Goal: Book appointment/travel/reservation

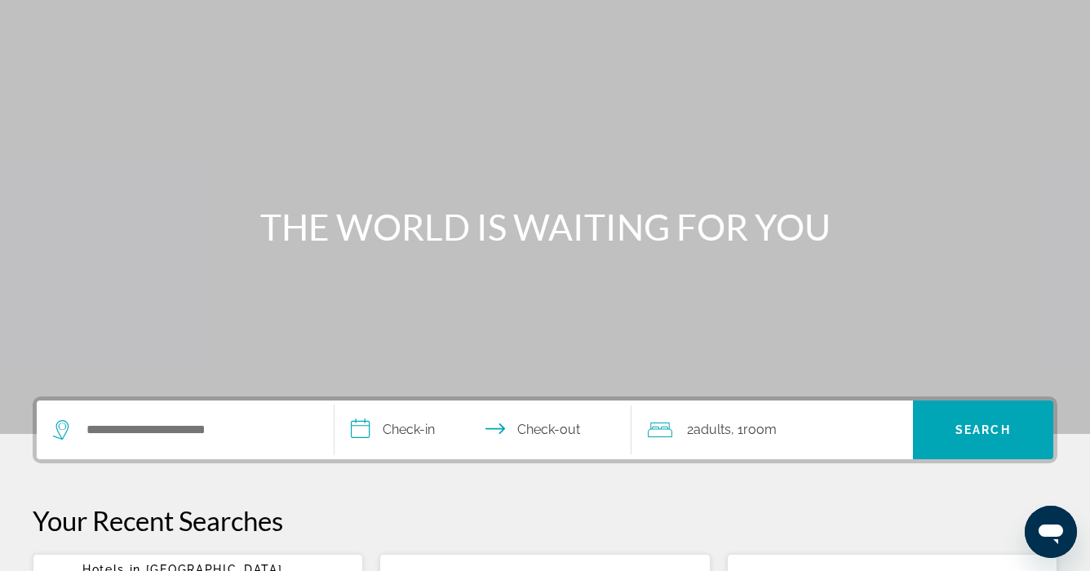
scroll to position [61, 0]
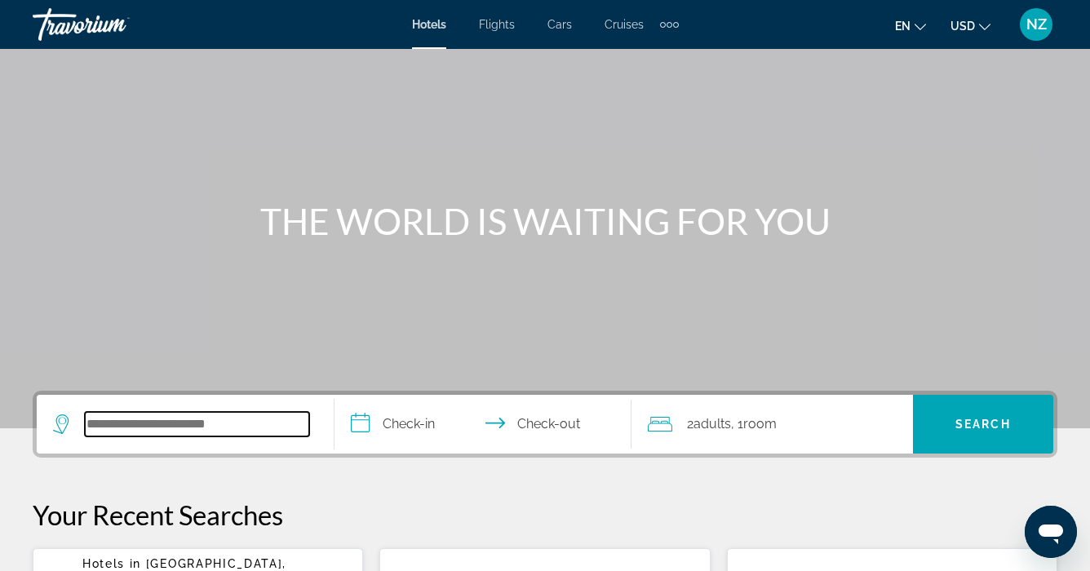
click at [89, 418] on input "Search widget" at bounding box center [197, 424] width 224 height 24
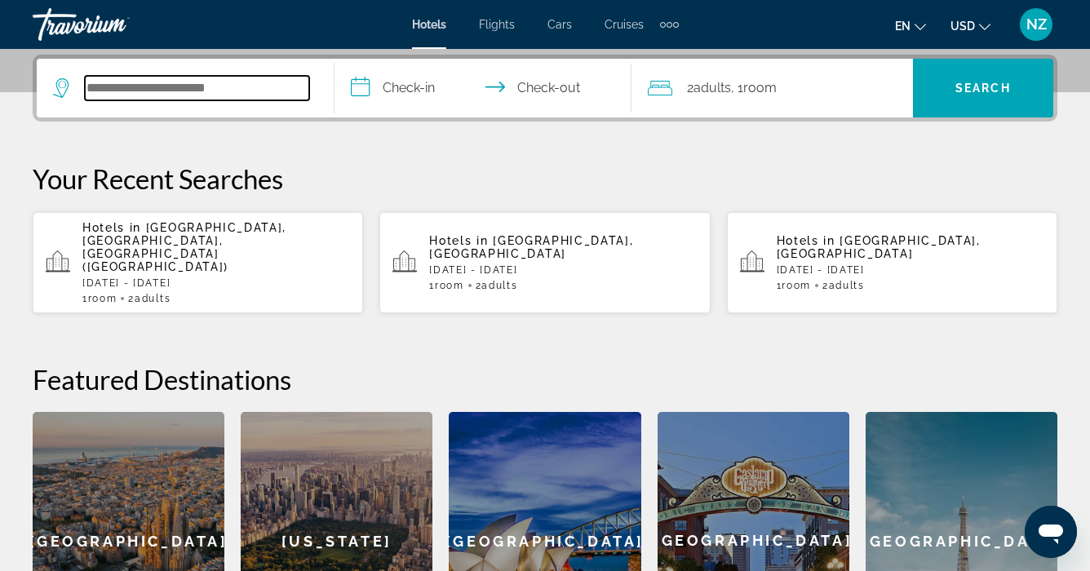
scroll to position [399, 0]
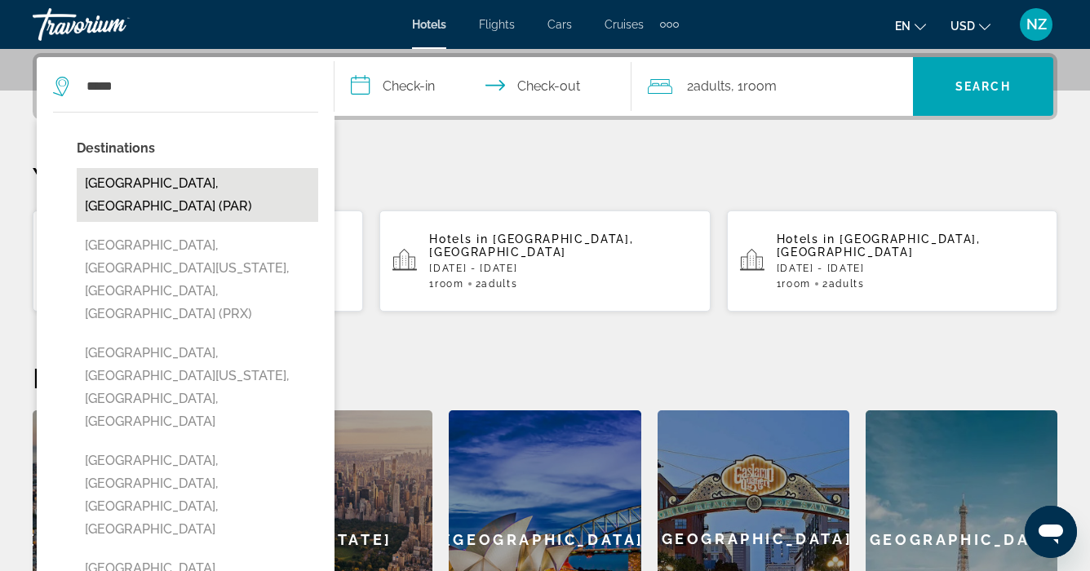
click at [132, 183] on button "[GEOGRAPHIC_DATA], [GEOGRAPHIC_DATA] (PAR)" at bounding box center [197, 195] width 241 height 54
type input "**********"
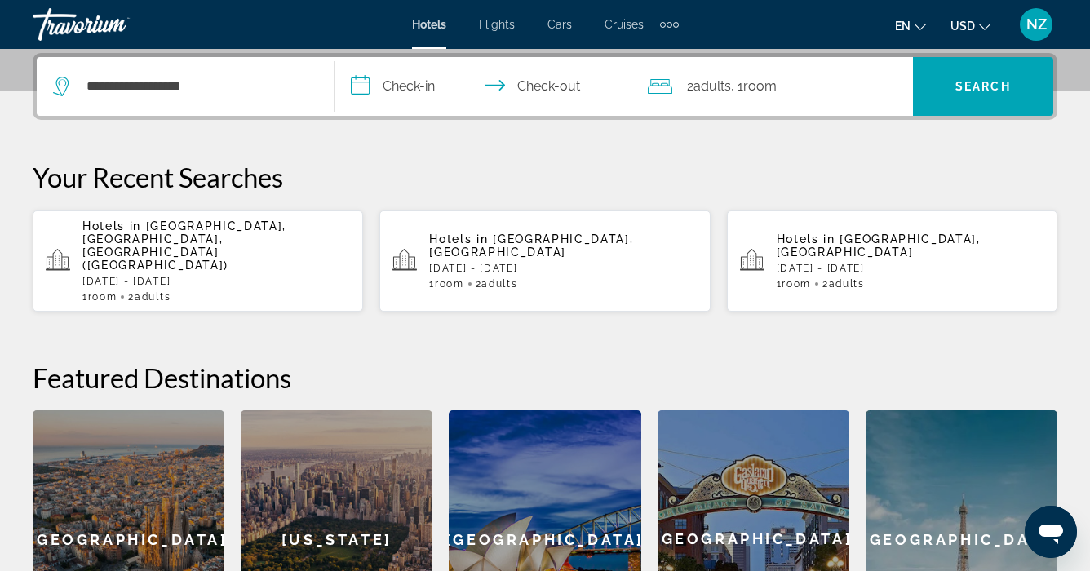
click at [395, 87] on input "**********" at bounding box center [486, 89] width 304 height 64
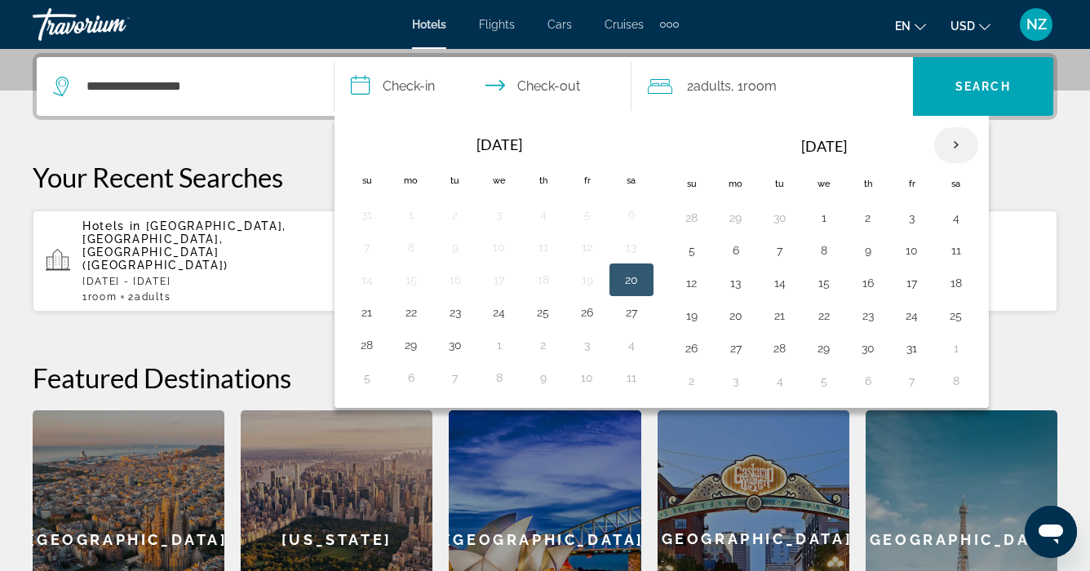
click at [949, 147] on th "Next month" at bounding box center [956, 145] width 44 height 36
click at [783, 343] on button "25" at bounding box center [780, 348] width 26 height 23
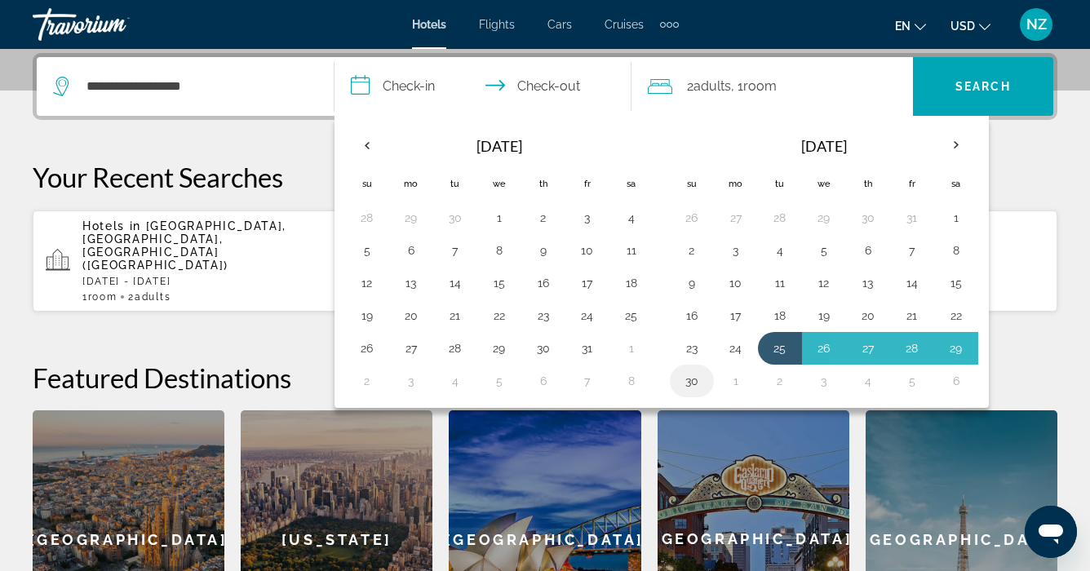
click at [685, 380] on button "30" at bounding box center [692, 381] width 26 height 23
type input "**********"
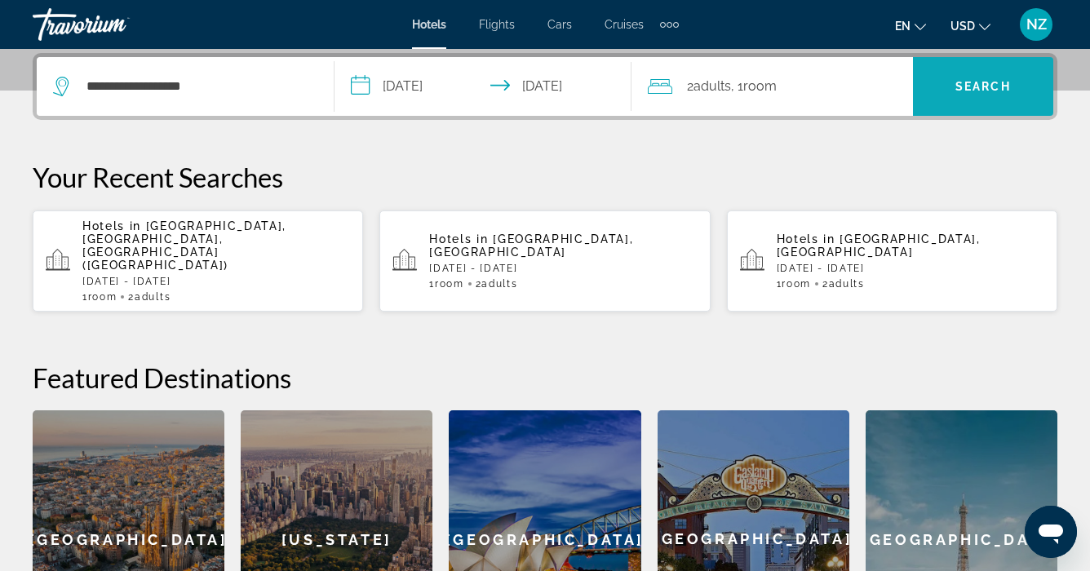
click at [941, 82] on span "Search widget" at bounding box center [983, 86] width 140 height 39
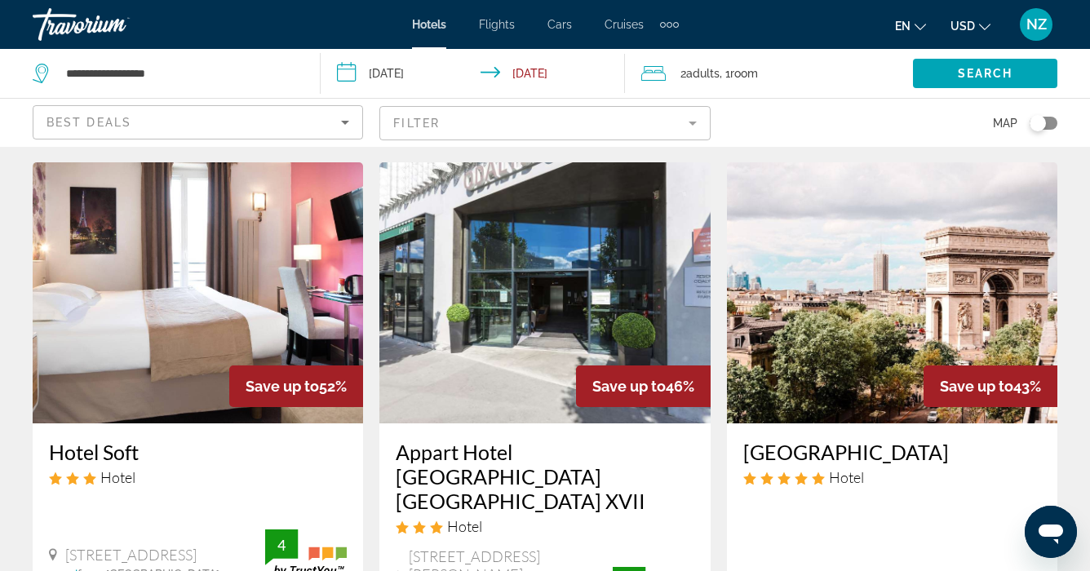
scroll to position [36, 0]
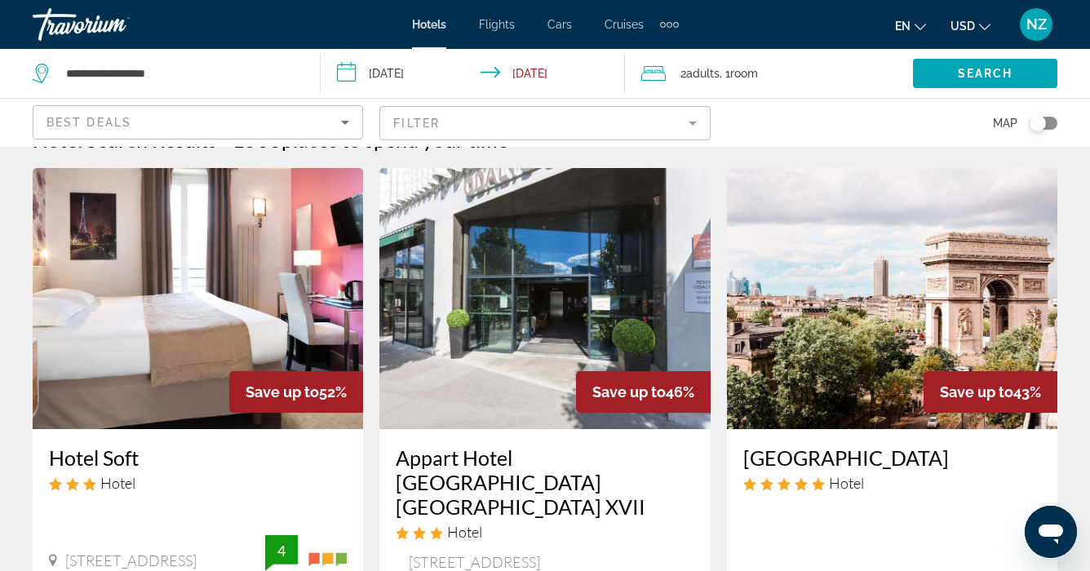
click at [343, 118] on icon "Sort by" at bounding box center [345, 123] width 20 height 20
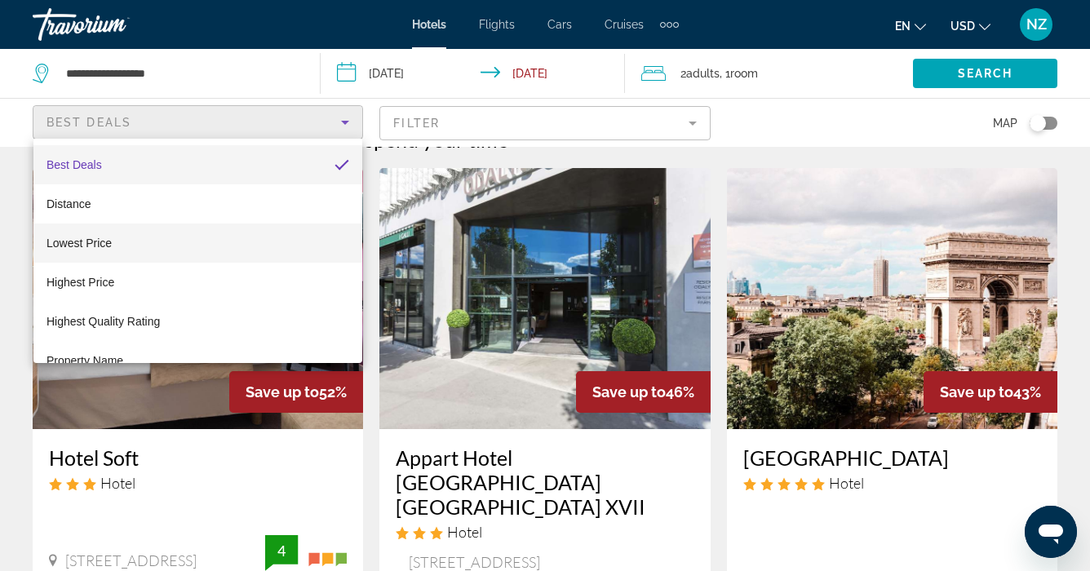
click at [254, 226] on mat-option "Lowest Price" at bounding box center [197, 243] width 329 height 39
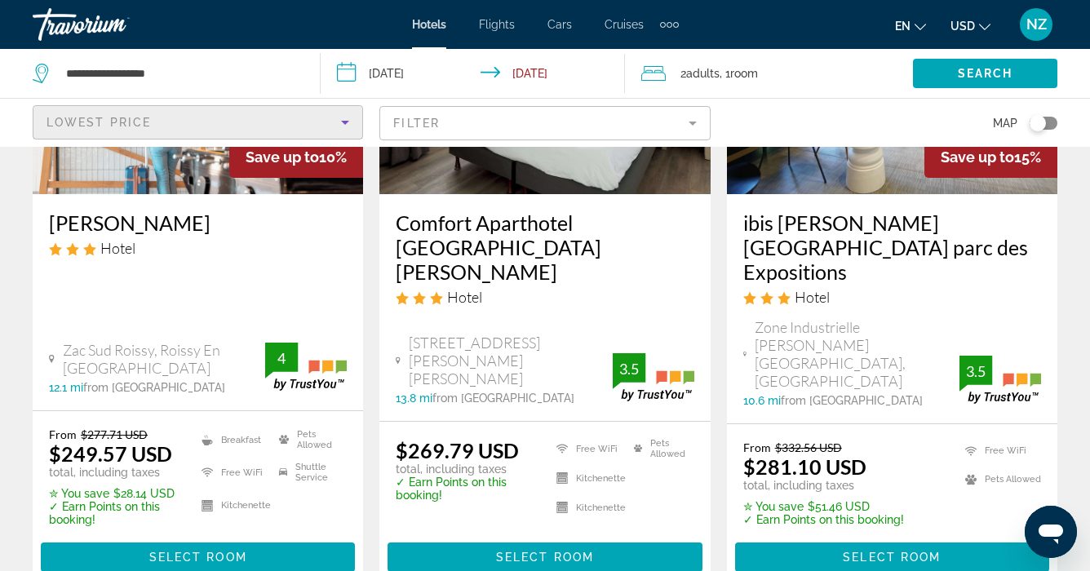
scroll to position [285, 0]
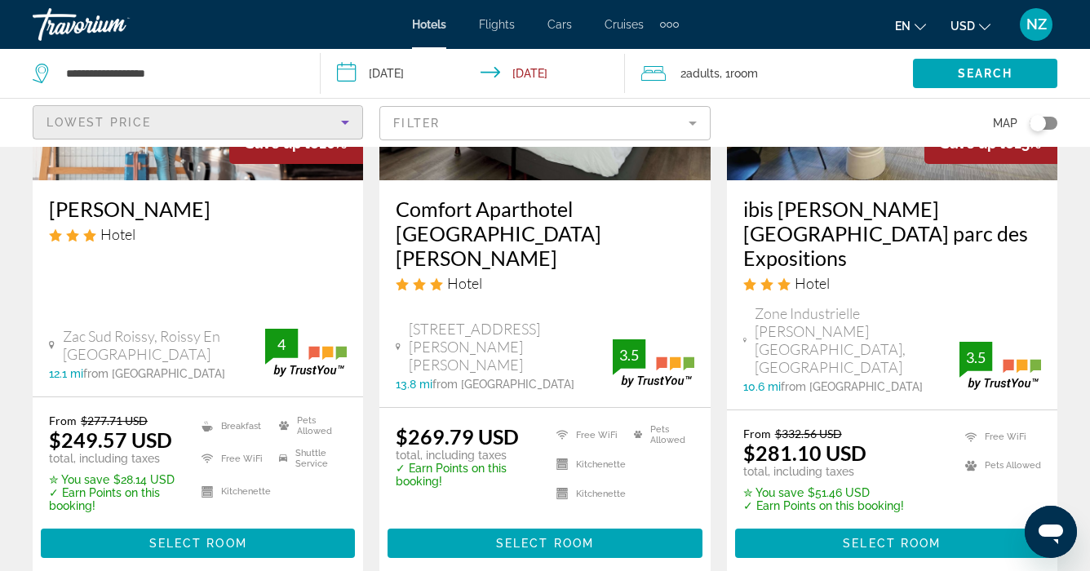
click at [694, 120] on mat-form-field "Filter" at bounding box center [544, 123] width 330 height 34
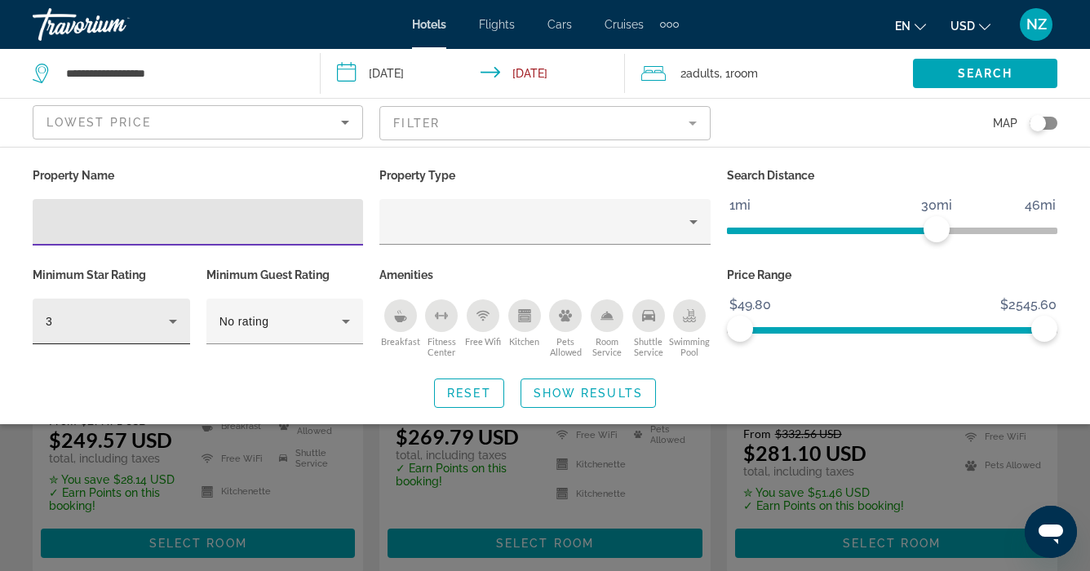
click at [173, 321] on icon "Hotel Filters" at bounding box center [173, 322] width 8 height 4
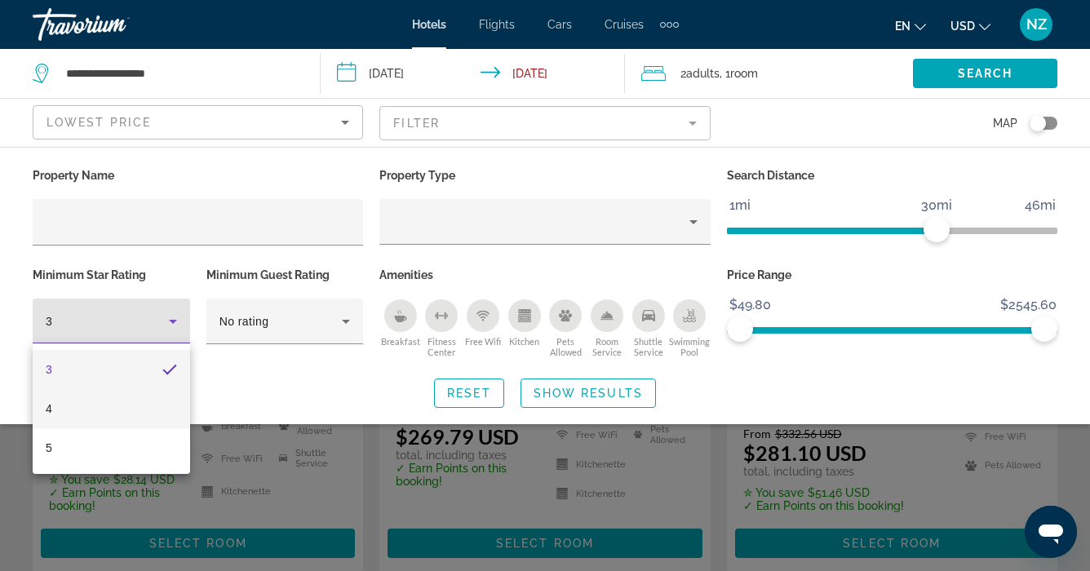
click at [128, 399] on mat-option "4" at bounding box center [111, 408] width 157 height 39
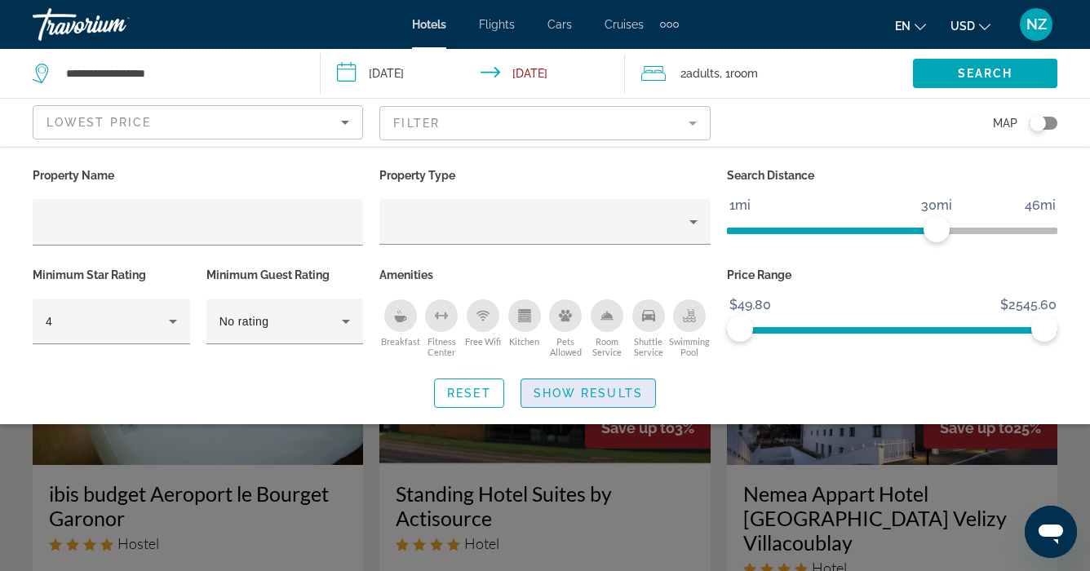
click at [550, 388] on span "Show Results" at bounding box center [588, 393] width 109 height 13
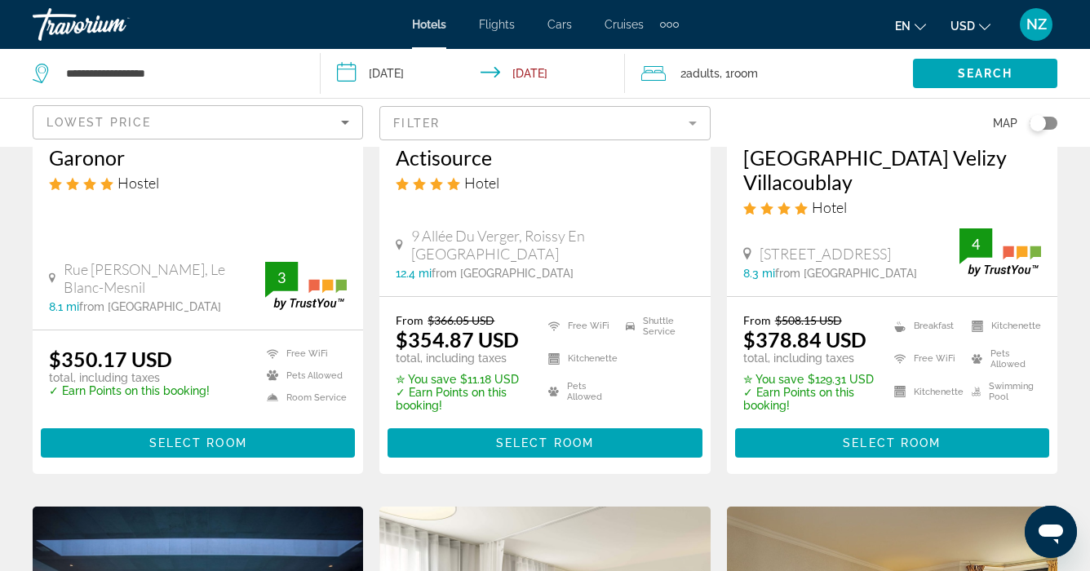
scroll to position [362, 0]
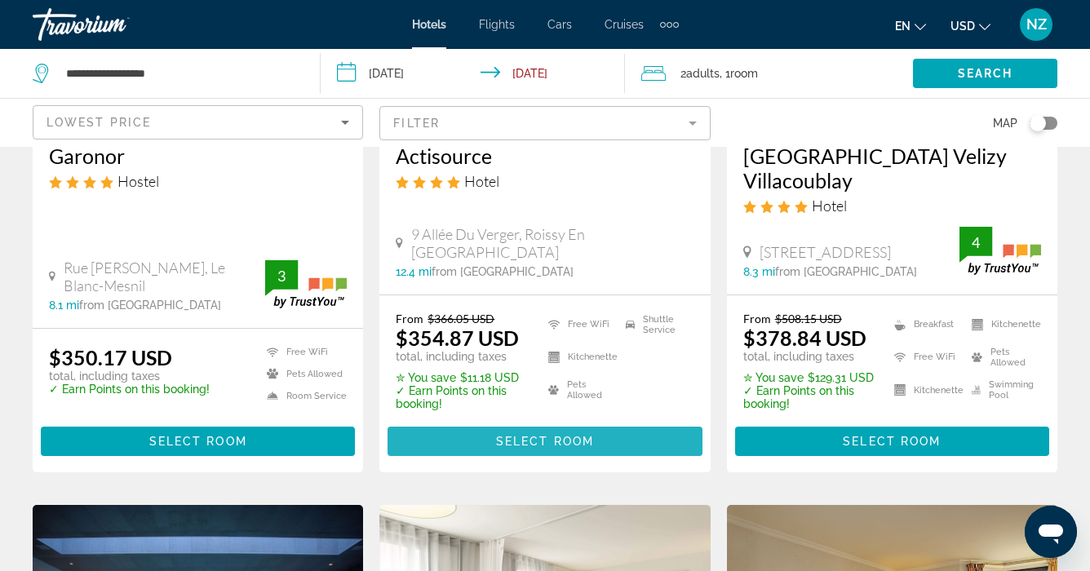
click at [514, 435] on span "Select Room" at bounding box center [545, 441] width 98 height 13
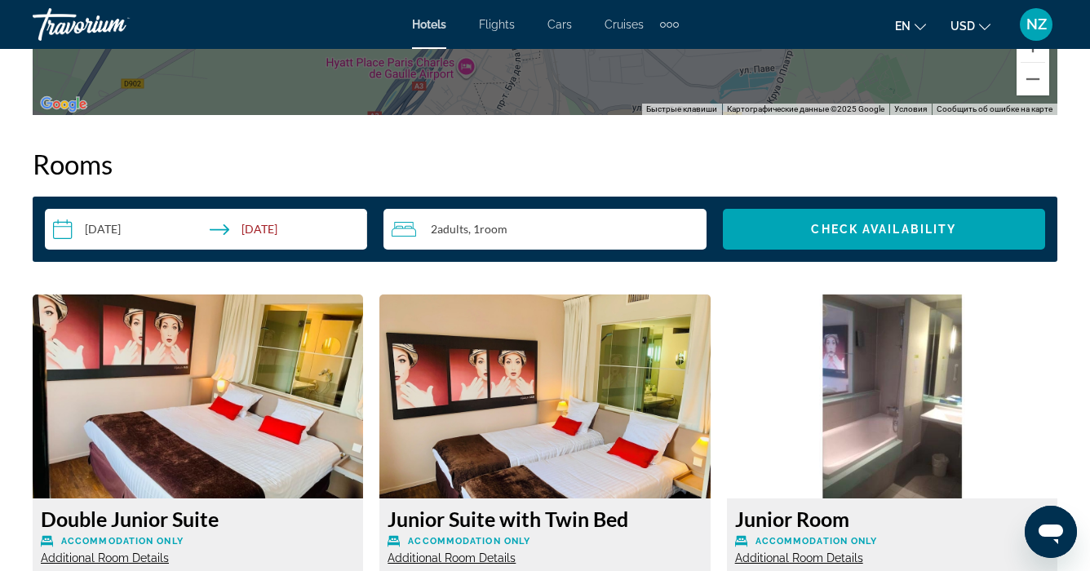
scroll to position [2281, 0]
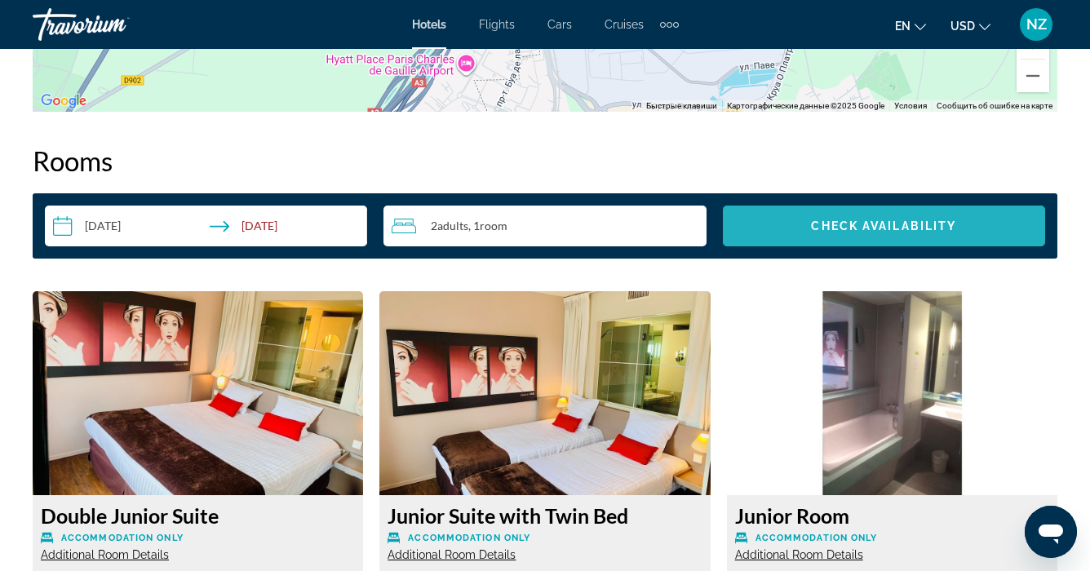
click at [870, 228] on span "Check Availability" at bounding box center [883, 225] width 145 height 13
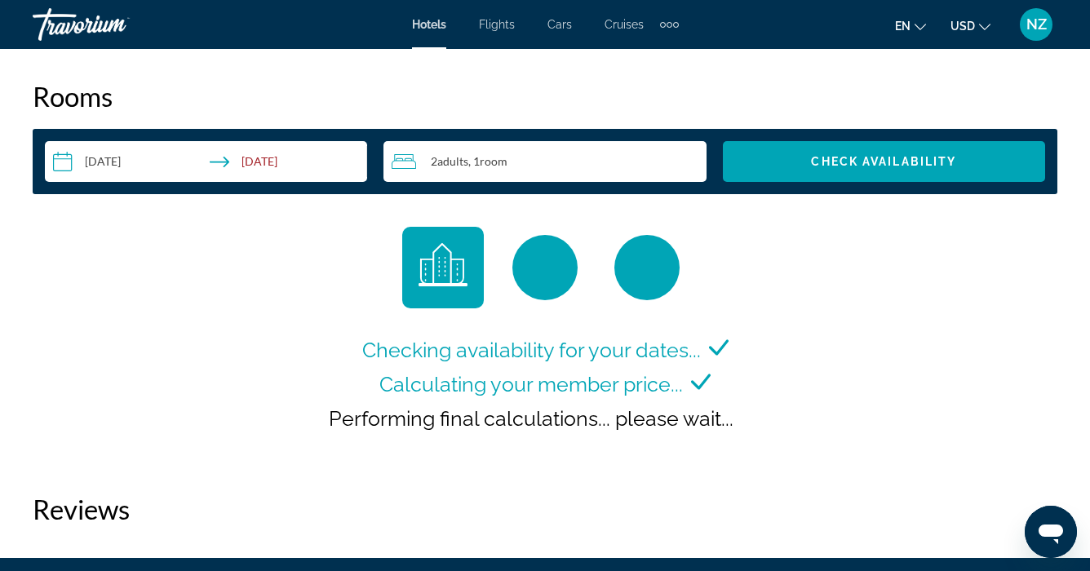
scroll to position [2271, 0]
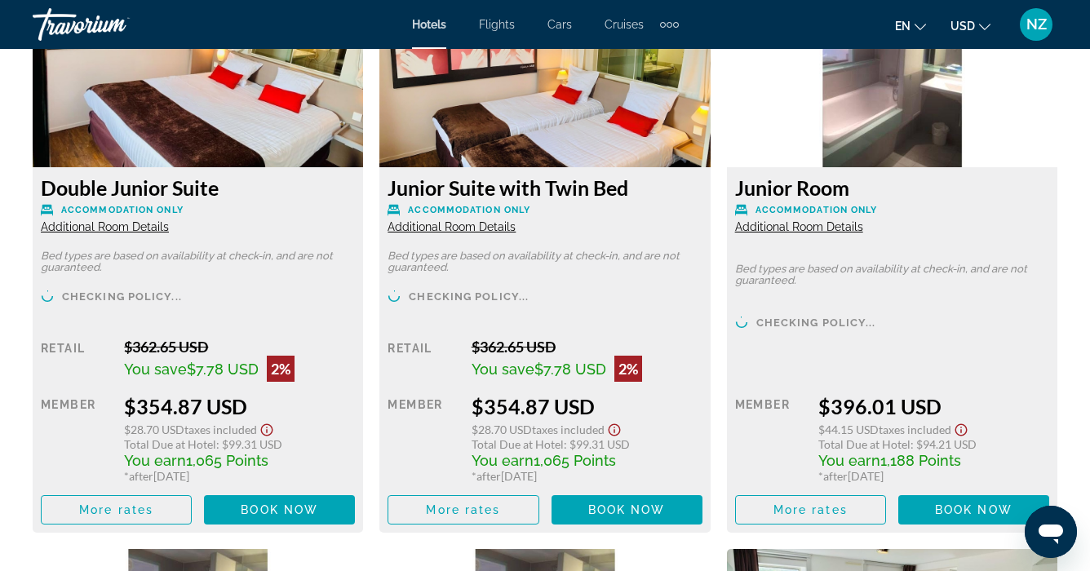
scroll to position [2636, 0]
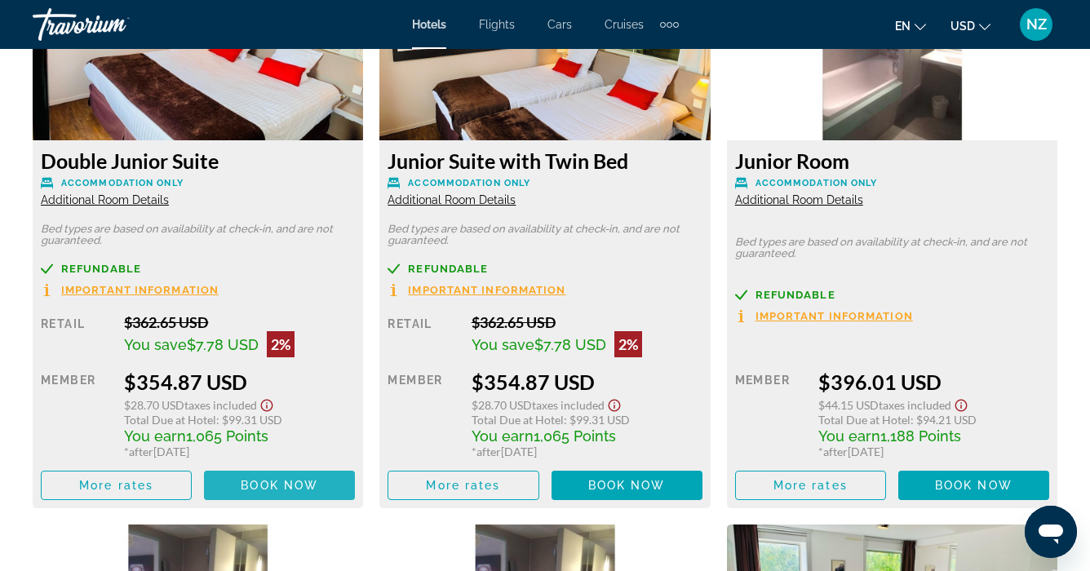
click at [316, 480] on span "Book now" at bounding box center [279, 485] width 77 height 13
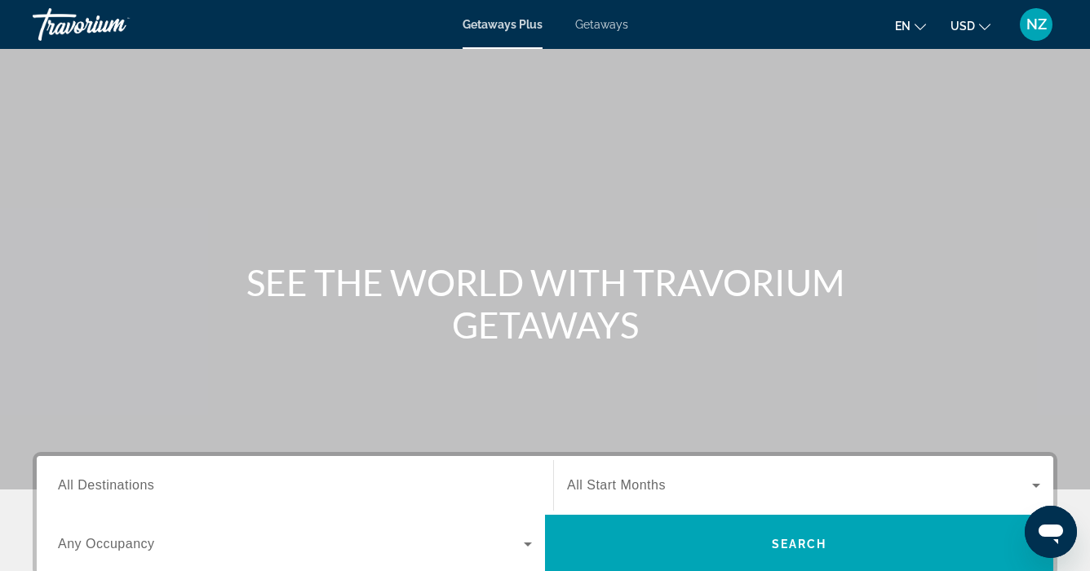
click at [62, 487] on span "All Destinations" at bounding box center [106, 485] width 96 height 14
click at [62, 487] on input "Destination All Destinations" at bounding box center [295, 486] width 474 height 20
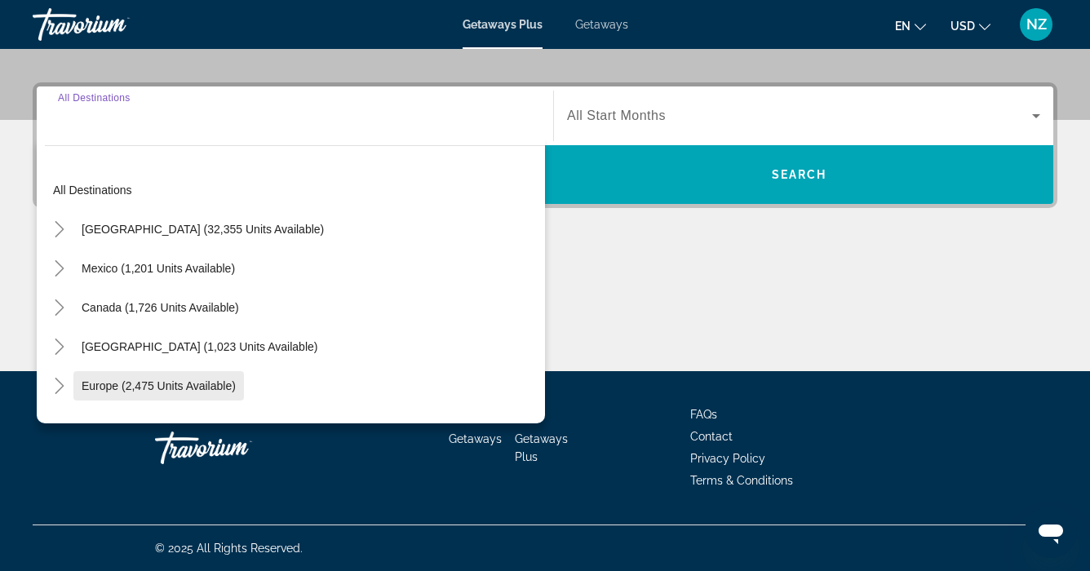
scroll to position [4, 0]
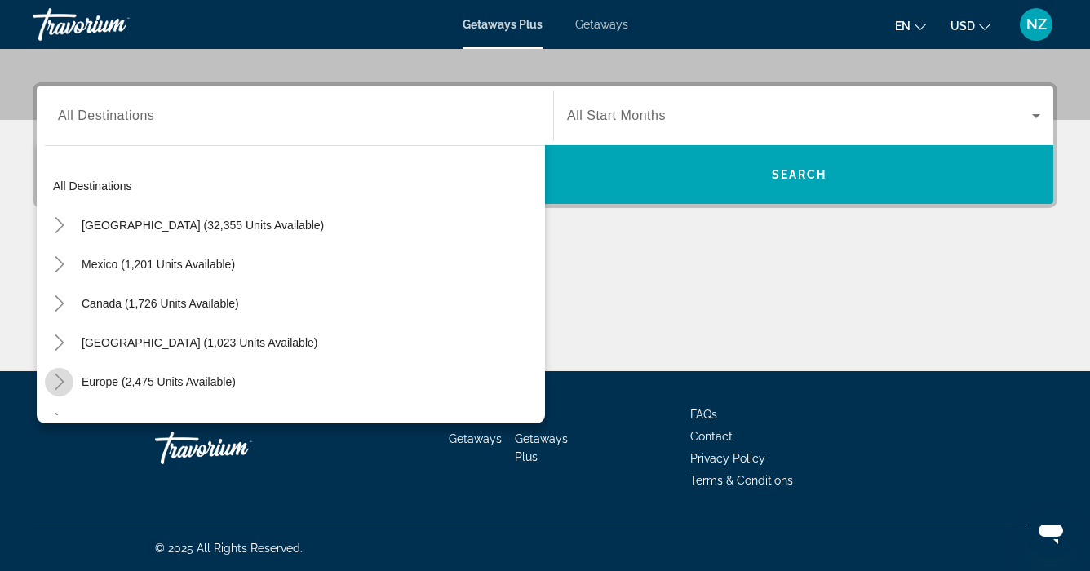
click at [62, 379] on icon "Toggle Europe (2,475 units available)" at bounding box center [59, 382] width 16 height 16
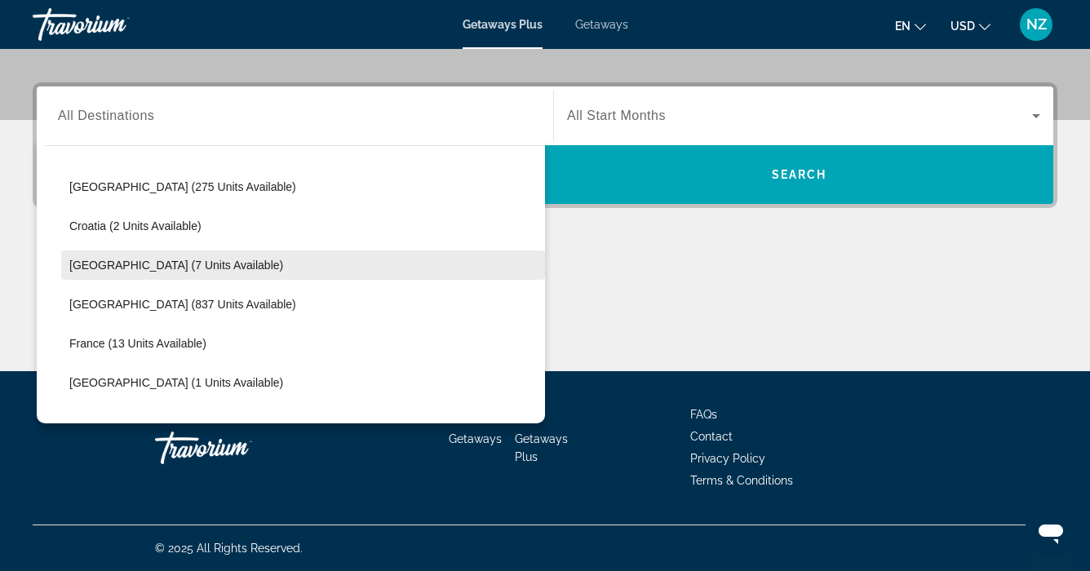
scroll to position [289, 0]
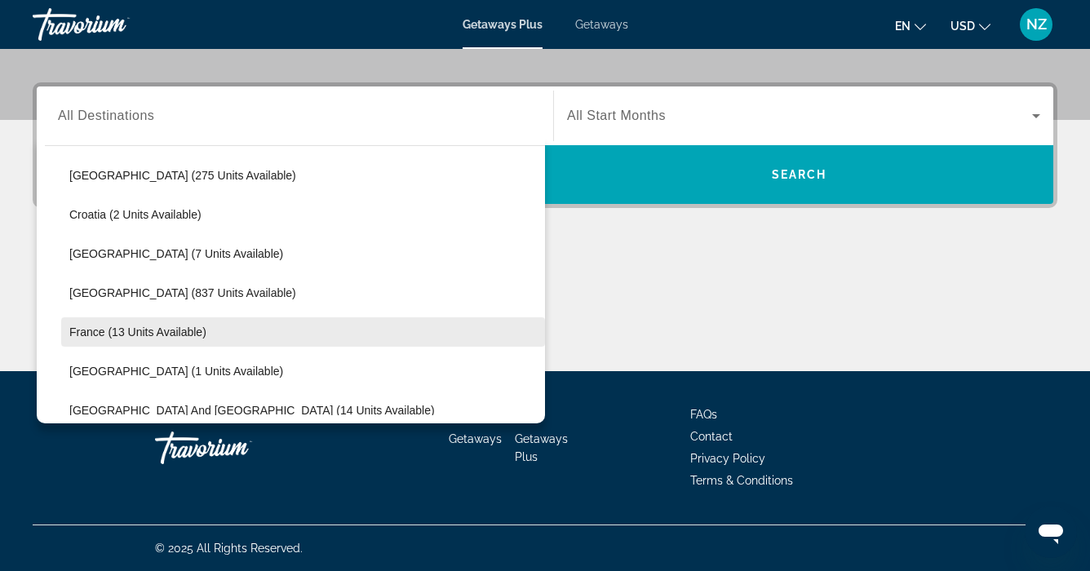
click at [92, 333] on span "France (13 units available)" at bounding box center [137, 331] width 137 height 13
type input "**********"
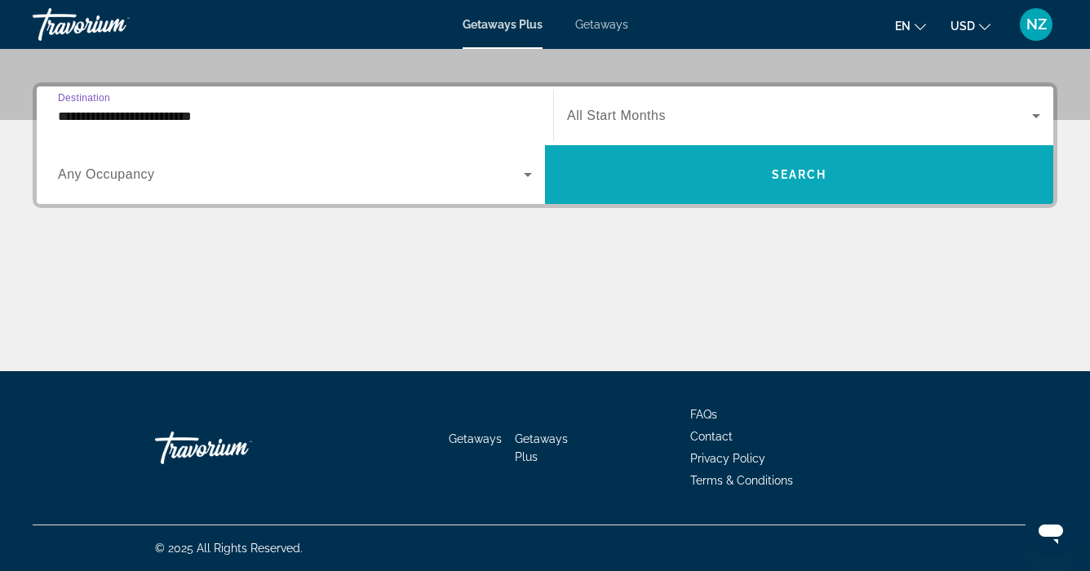
click at [723, 175] on span "Search widget" at bounding box center [799, 174] width 508 height 39
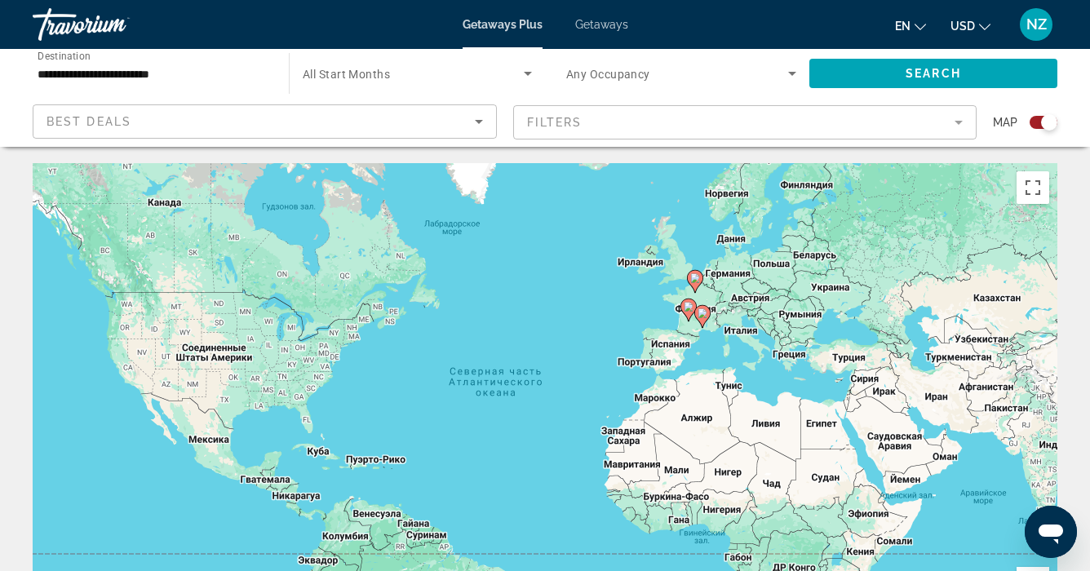
click at [689, 312] on icon "Main content" at bounding box center [688, 309] width 15 height 21
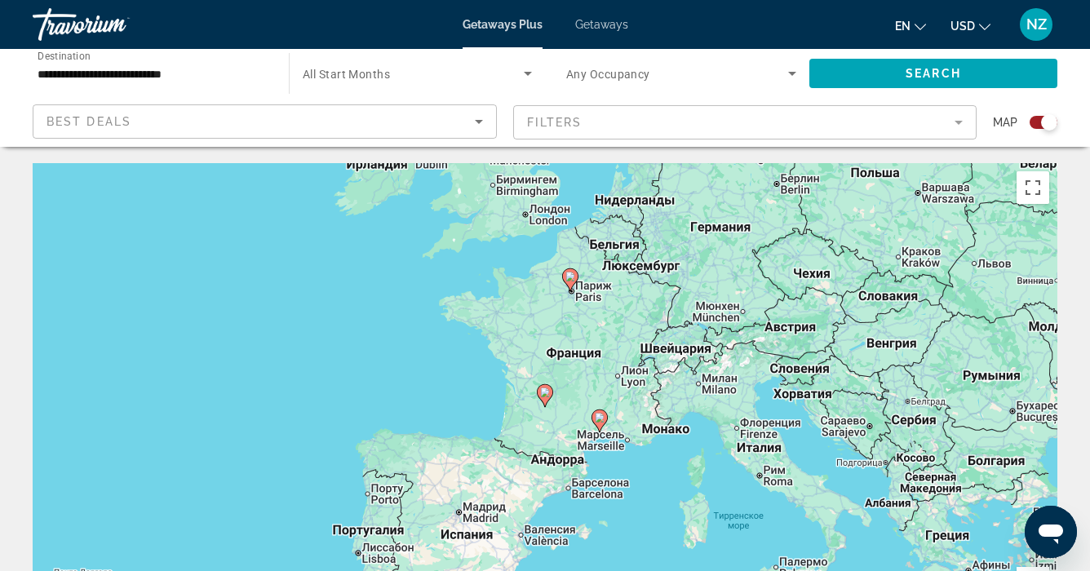
click at [573, 282] on icon "Main content" at bounding box center [570, 279] width 15 height 21
type input "**********"
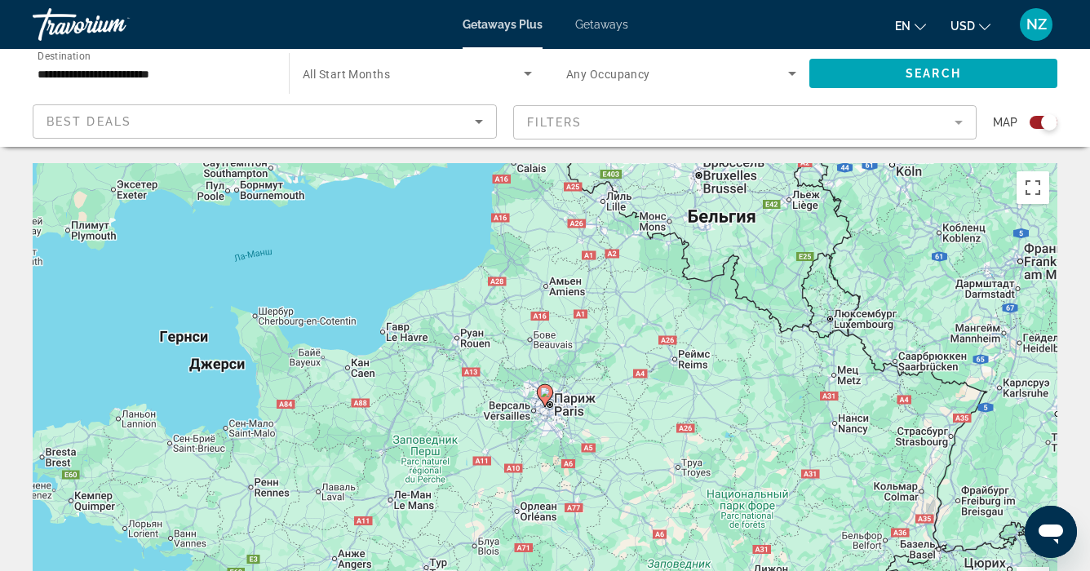
click at [546, 398] on icon "Main content" at bounding box center [545, 395] width 15 height 21
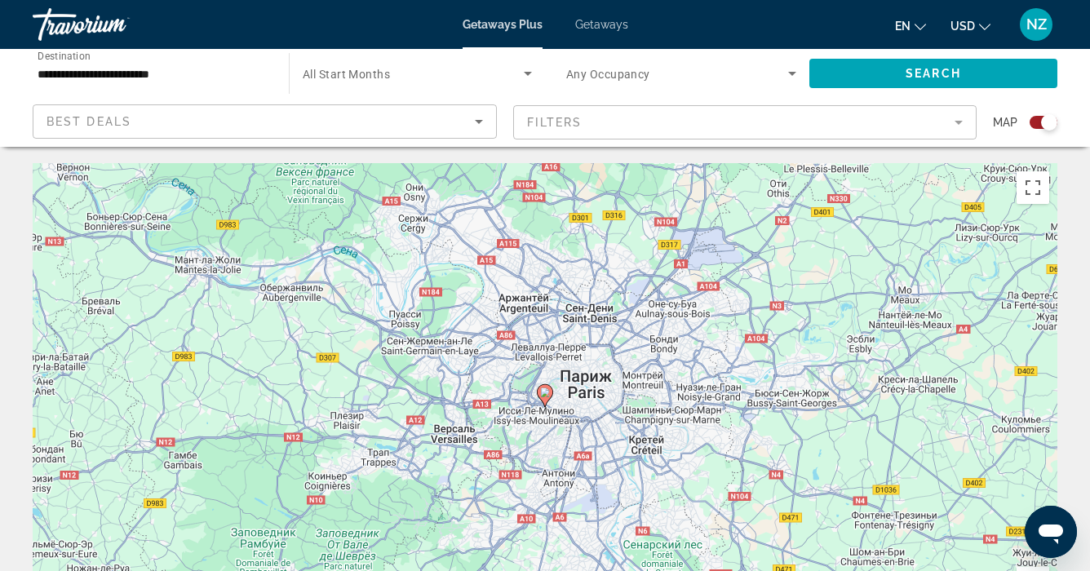
click at [545, 396] on image "Main content" at bounding box center [545, 392] width 10 height 10
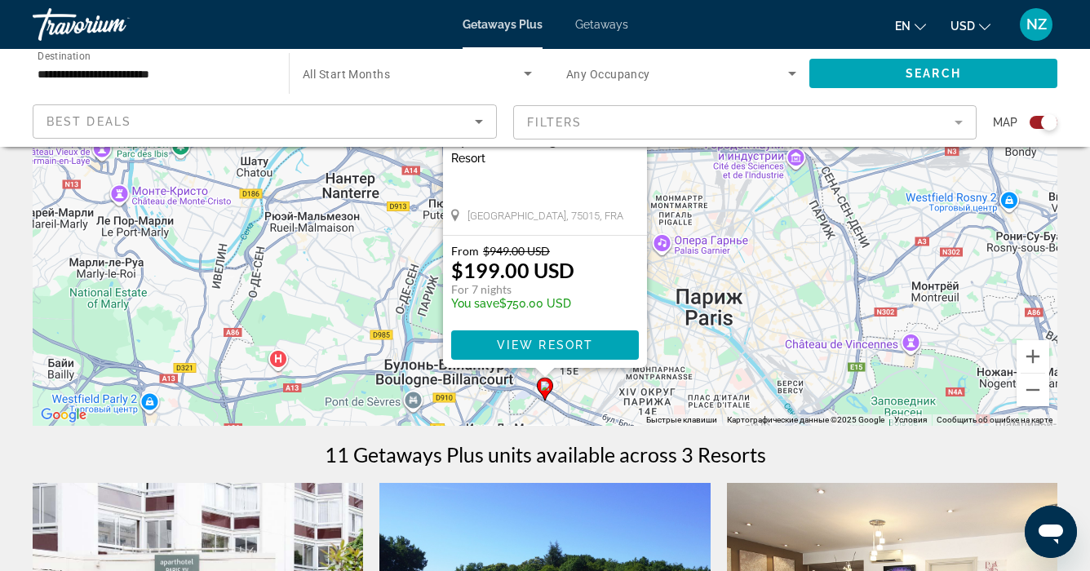
scroll to position [229, 0]
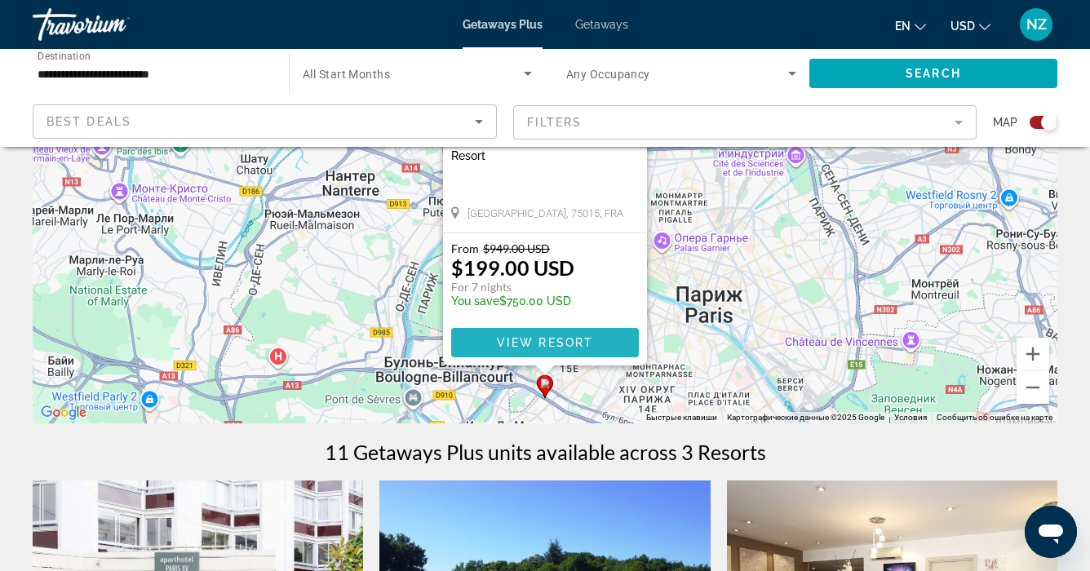
click at [565, 343] on span "View Resort" at bounding box center [545, 342] width 96 height 13
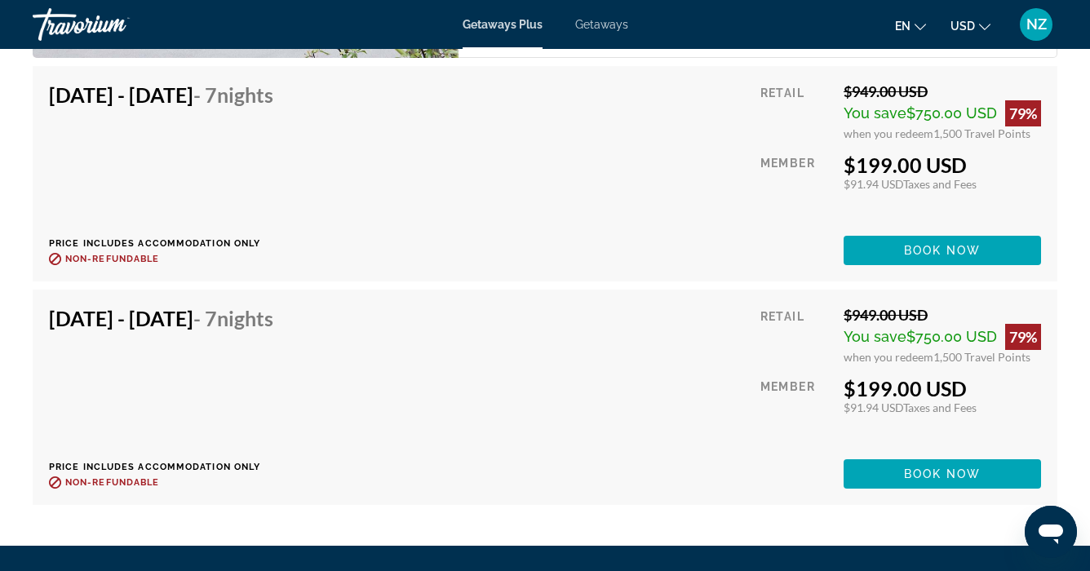
scroll to position [2969, 0]
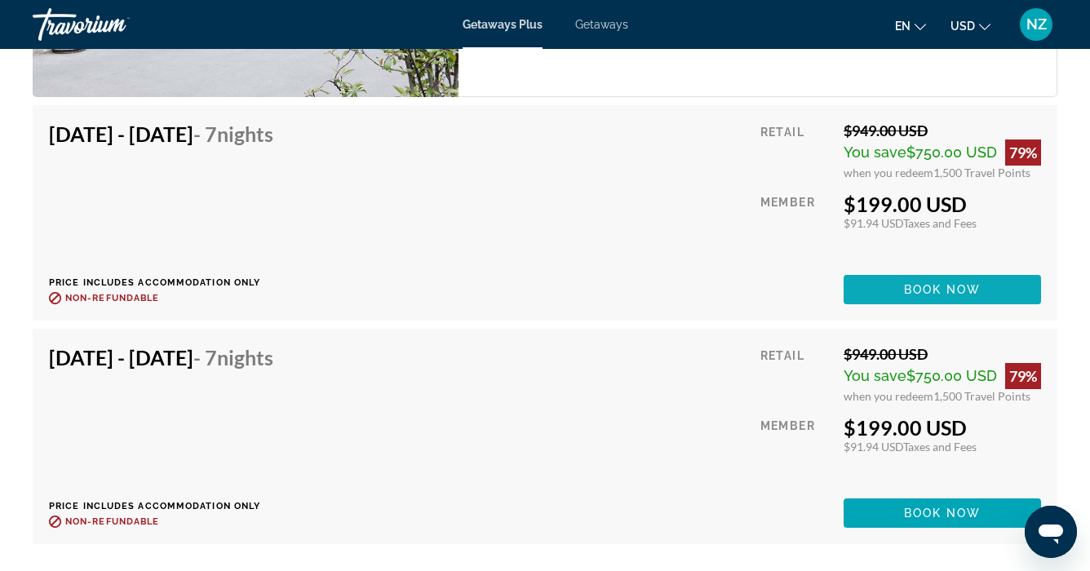
click at [921, 284] on span "Book now" at bounding box center [942, 289] width 77 height 13
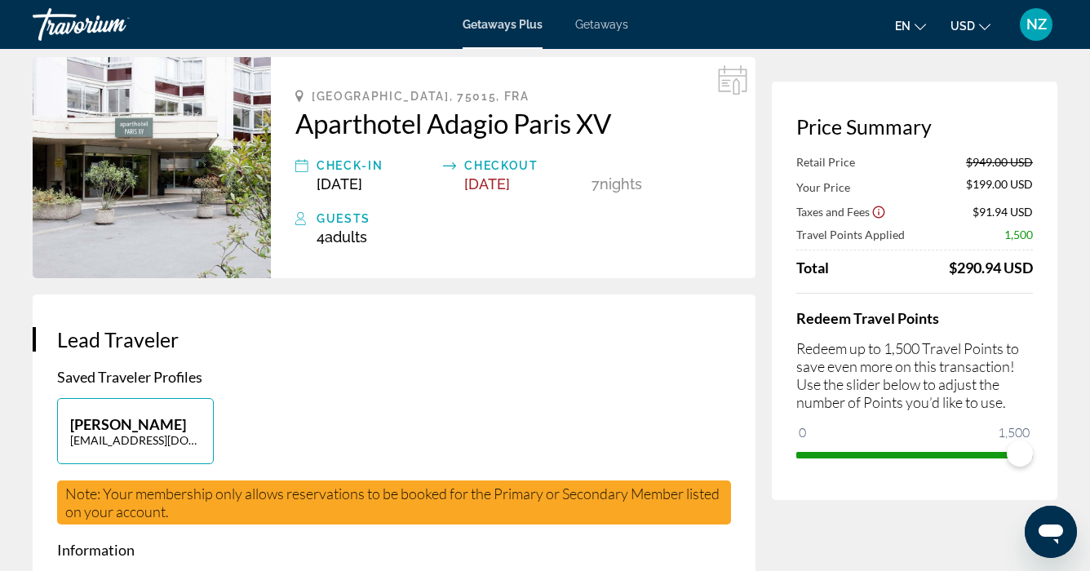
scroll to position [61, 0]
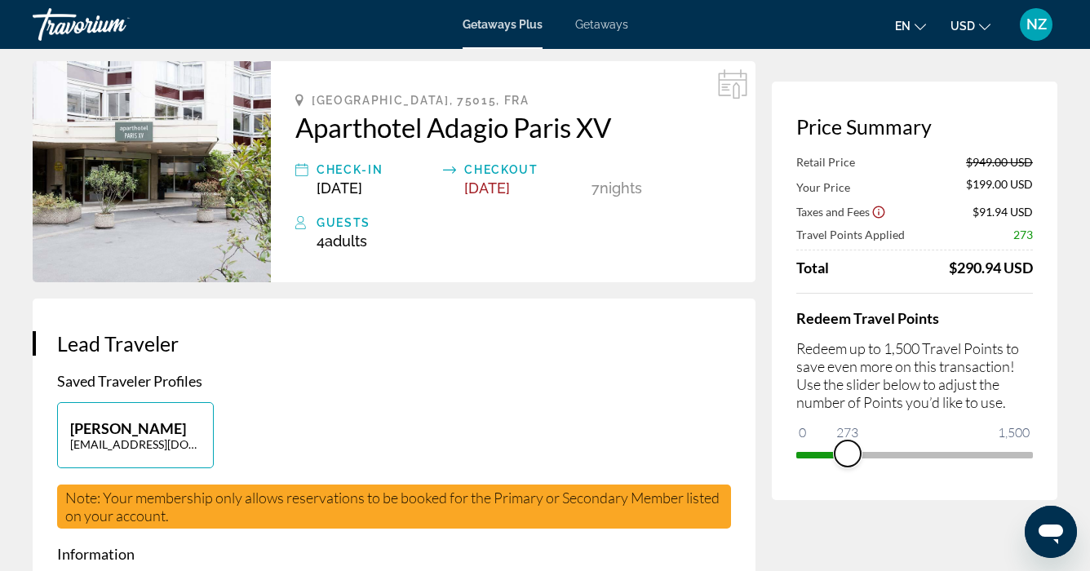
drag, startPoint x: 1018, startPoint y: 449, endPoint x: 848, endPoint y: 451, distance: 170.5
click at [848, 451] on span "ngx-slider" at bounding box center [848, 454] width 26 height 26
drag, startPoint x: 848, startPoint y: 450, endPoint x: 885, endPoint y: 451, distance: 37.5
click at [885, 451] on span "ngx-slider" at bounding box center [885, 454] width 26 height 26
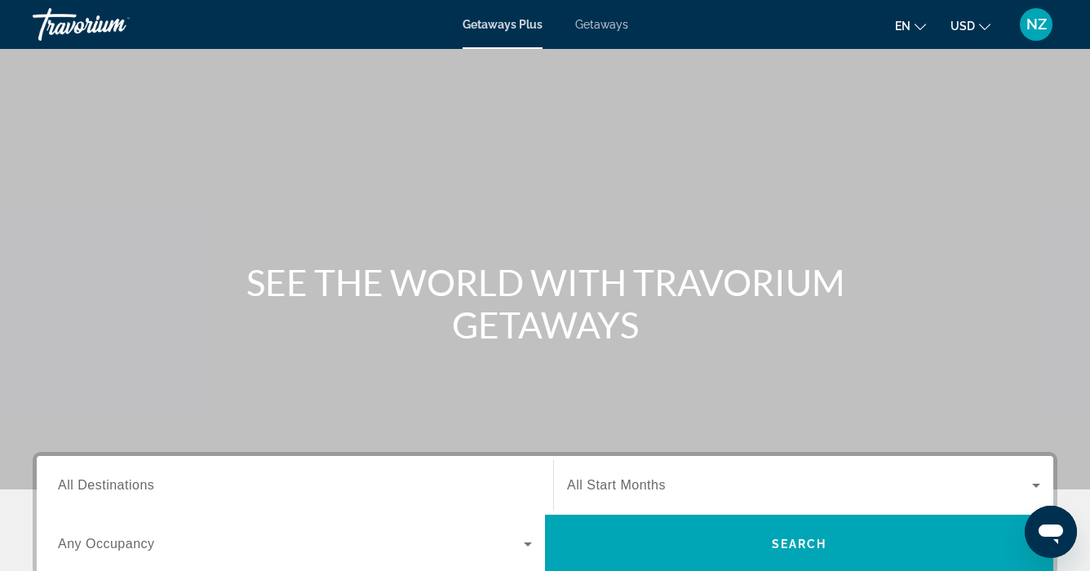
click at [58, 482] on span "All Destinations" at bounding box center [106, 485] width 96 height 14
click at [58, 482] on input "Destination All Destinations" at bounding box center [295, 486] width 474 height 20
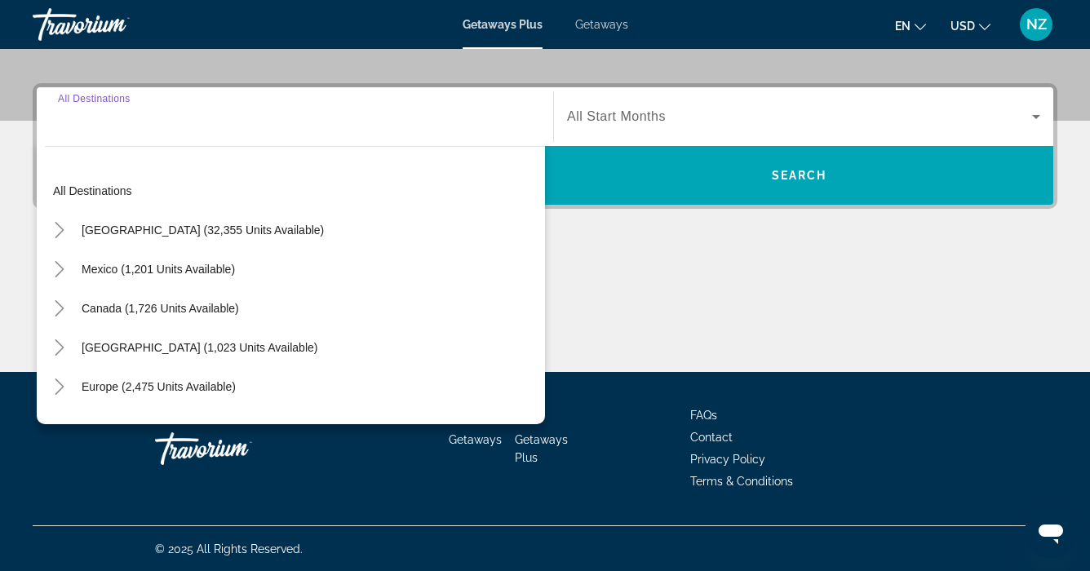
scroll to position [370, 0]
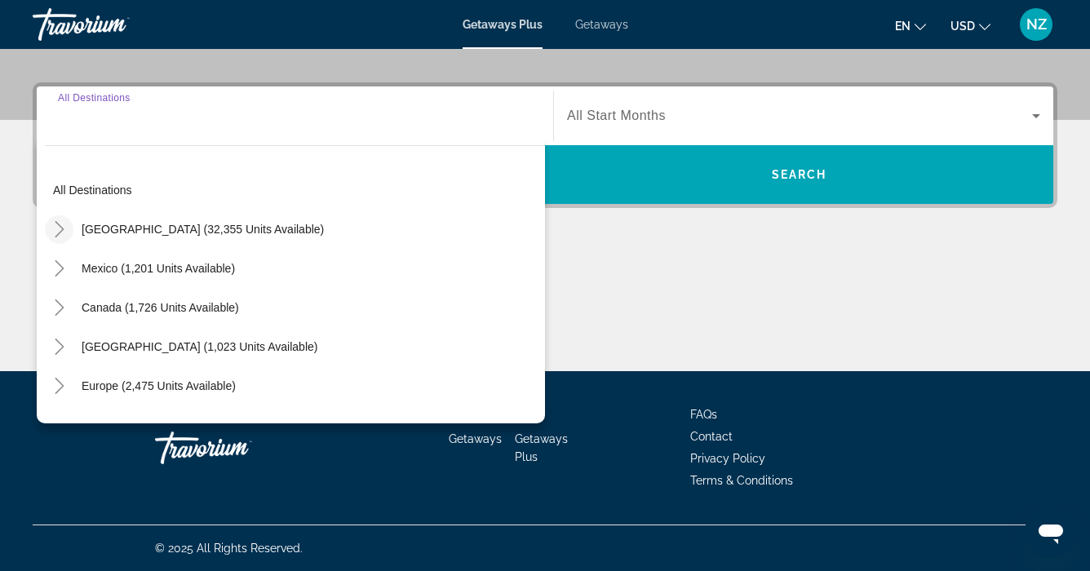
click at [57, 228] on icon "Toggle United States (32,355 units available)" at bounding box center [59, 229] width 16 height 16
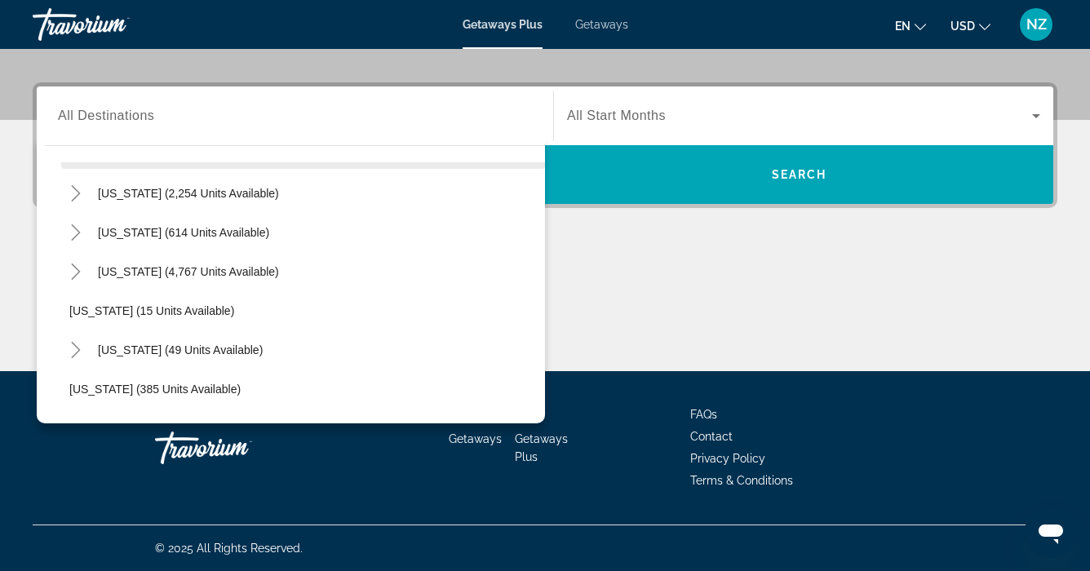
scroll to position [154, 0]
click at [79, 269] on icon "Toggle Florida (4,767 units available)" at bounding box center [76, 271] width 16 height 16
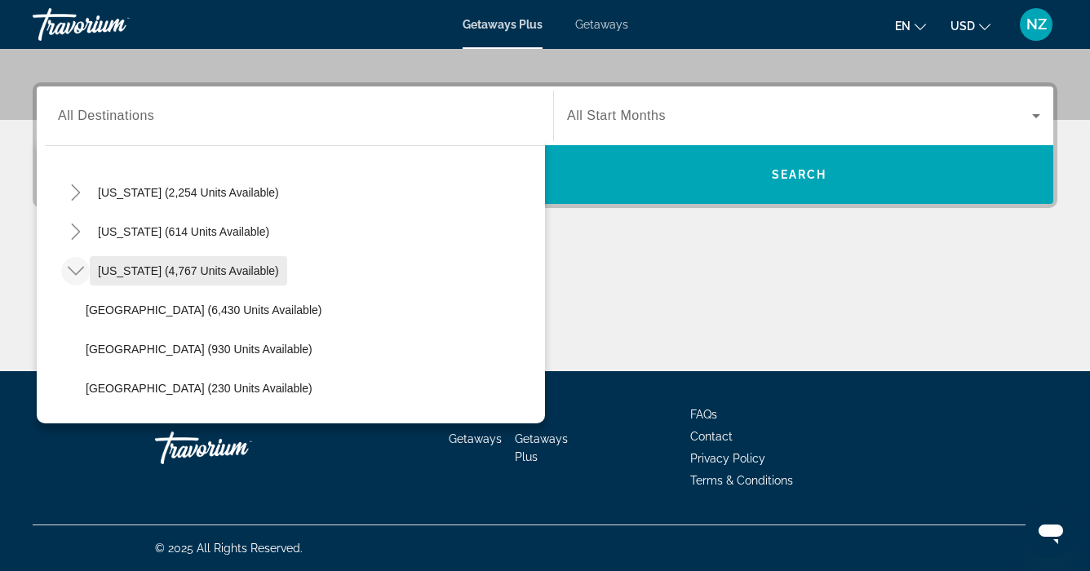
click at [138, 270] on span "Florida (4,767 units available)" at bounding box center [188, 270] width 181 height 13
type input "**********"
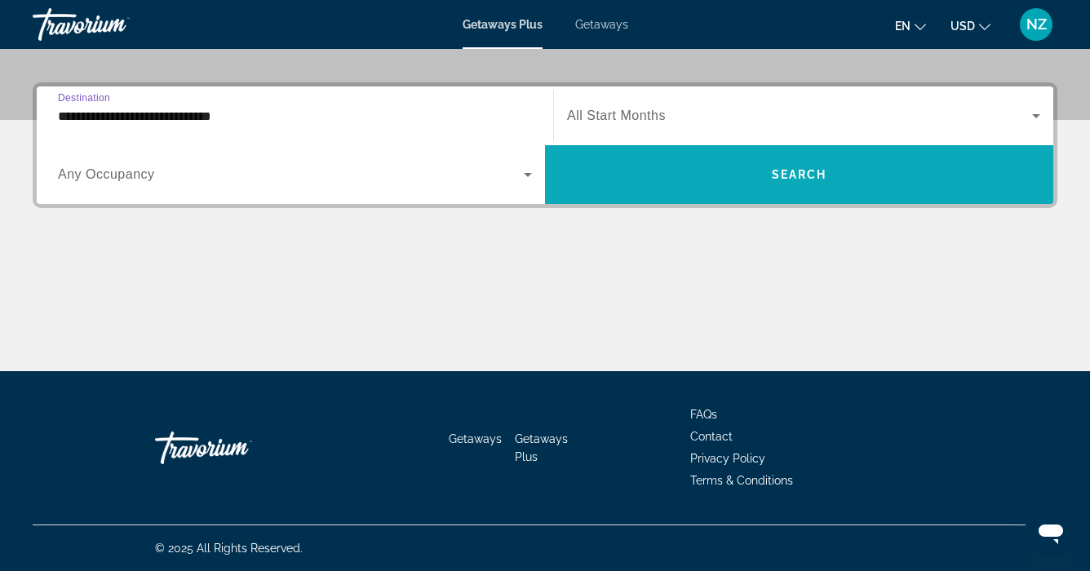
click at [843, 177] on span "Search widget" at bounding box center [799, 174] width 508 height 39
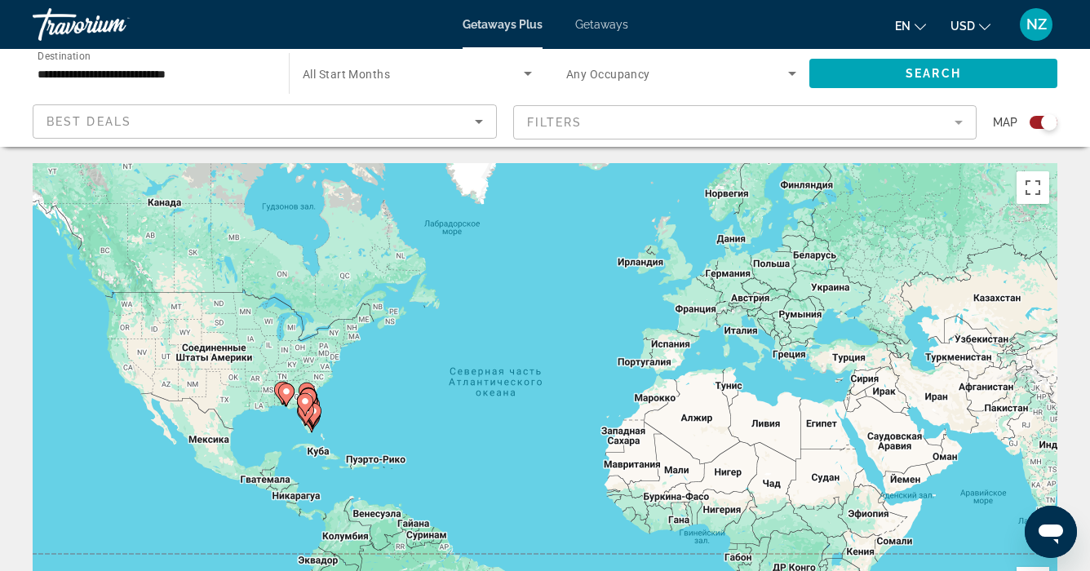
click at [312, 418] on gmp-advanced-marker "Main content" at bounding box center [306, 413] width 16 height 24
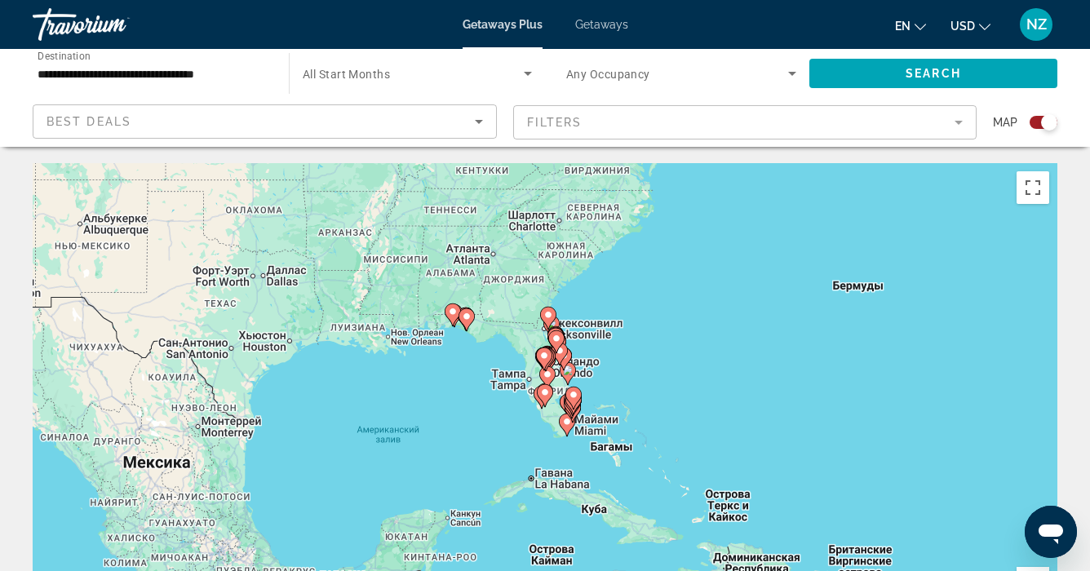
click at [546, 393] on image "Main content" at bounding box center [545, 392] width 10 height 10
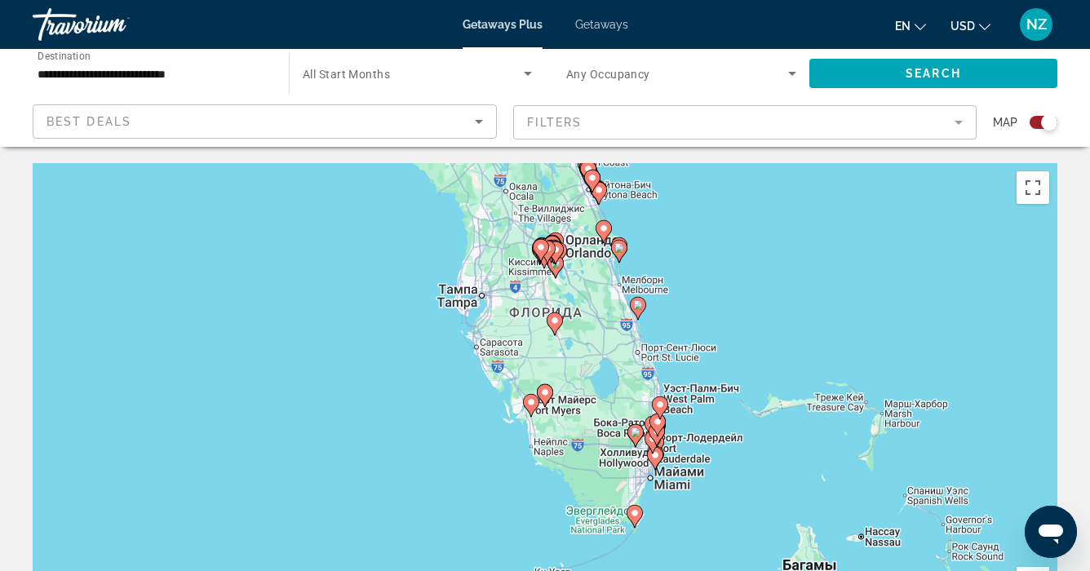
click at [532, 409] on icon "Main content" at bounding box center [531, 405] width 15 height 21
type input "**********"
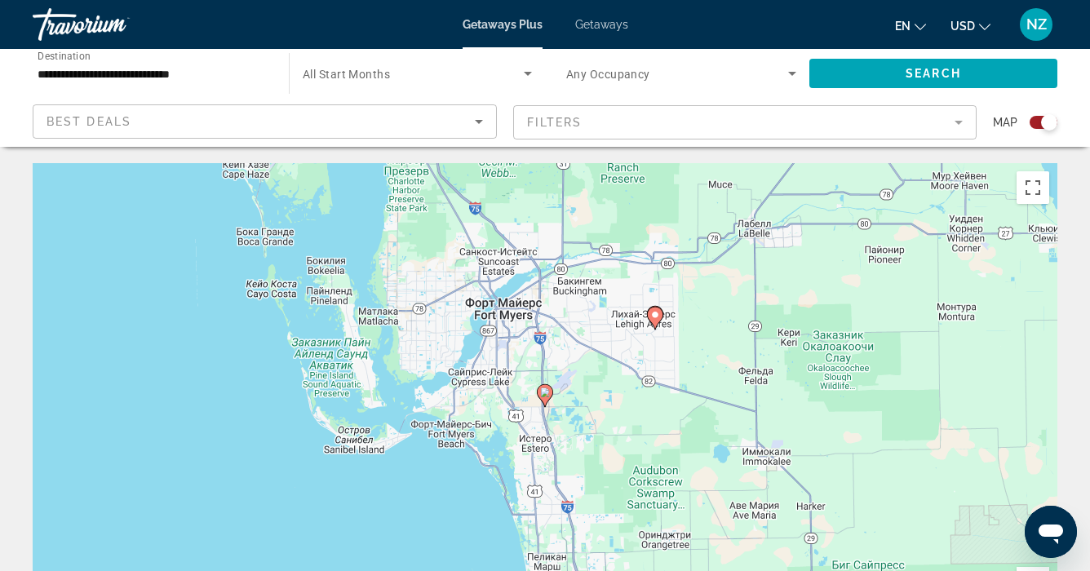
click at [546, 402] on icon "Main content" at bounding box center [545, 395] width 15 height 21
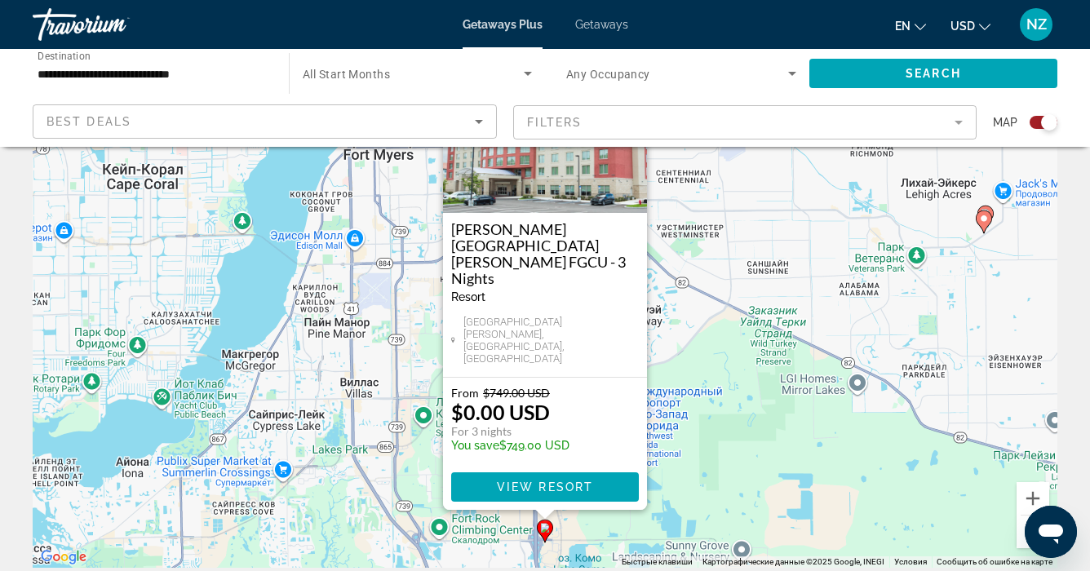
scroll to position [87, 0]
